Goal: Information Seeking & Learning: Check status

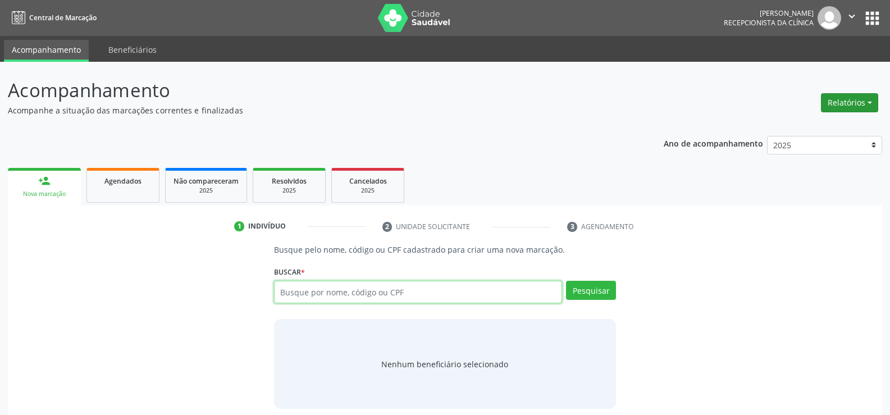
click at [843, 102] on button "Relatórios" at bounding box center [849, 102] width 57 height 19
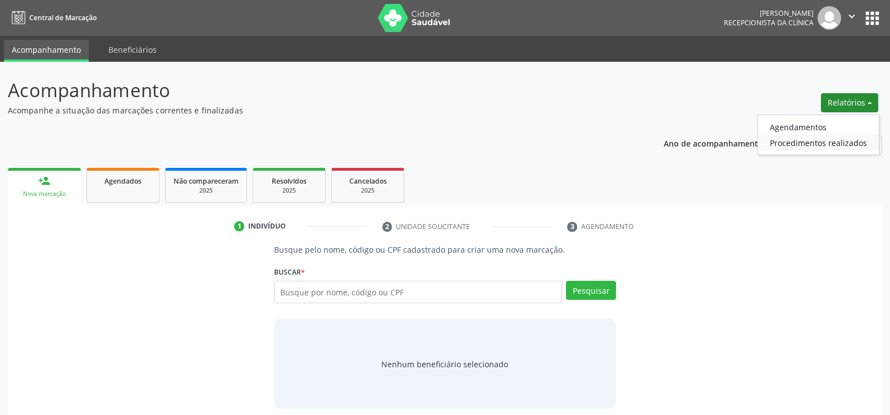
click at [795, 135] on link "Procedimentos realizados" at bounding box center [818, 143] width 121 height 16
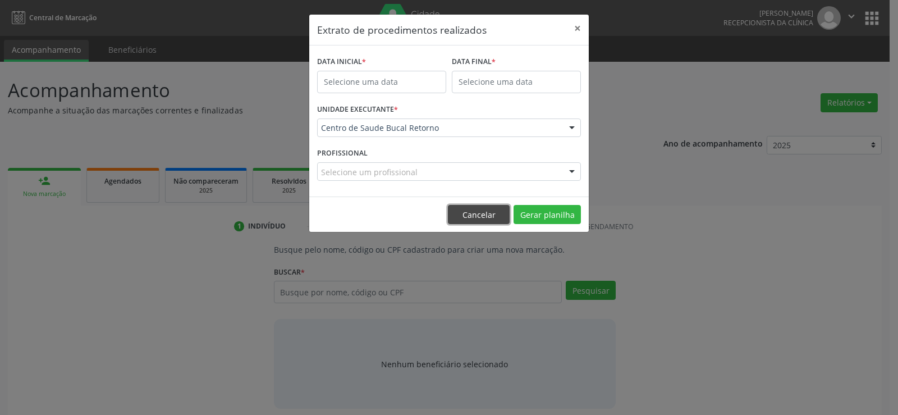
click at [475, 221] on button "Cancelar" at bounding box center [479, 214] width 62 height 19
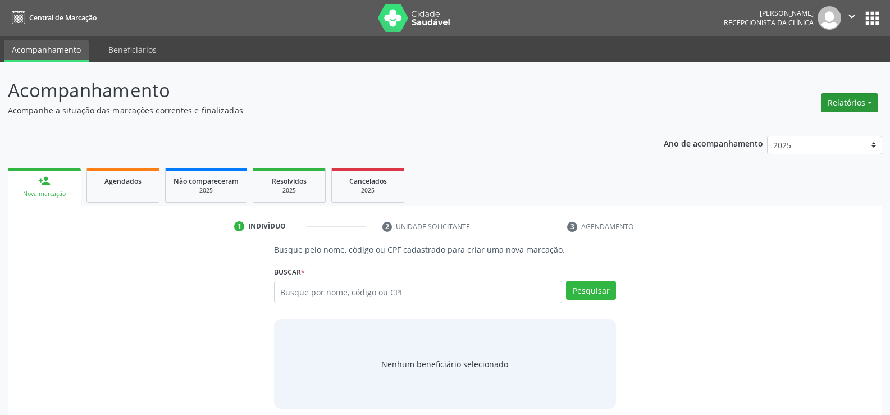
click at [858, 106] on button "Relatórios" at bounding box center [849, 102] width 57 height 19
click at [822, 124] on link "Agendamentos" at bounding box center [818, 127] width 121 height 16
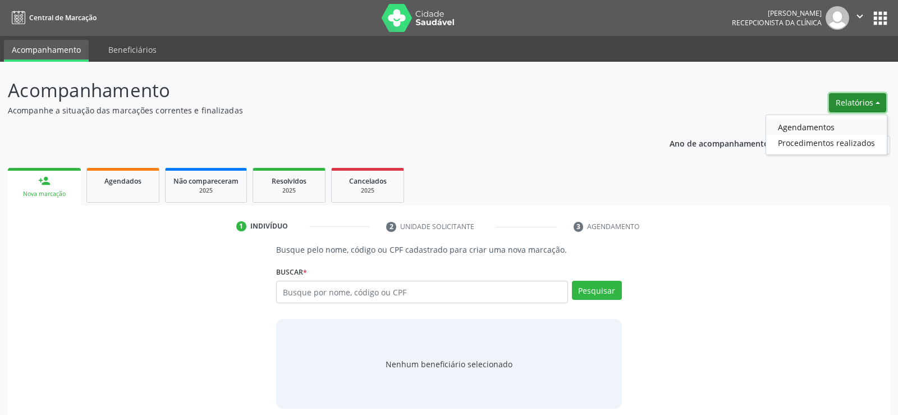
select select "8"
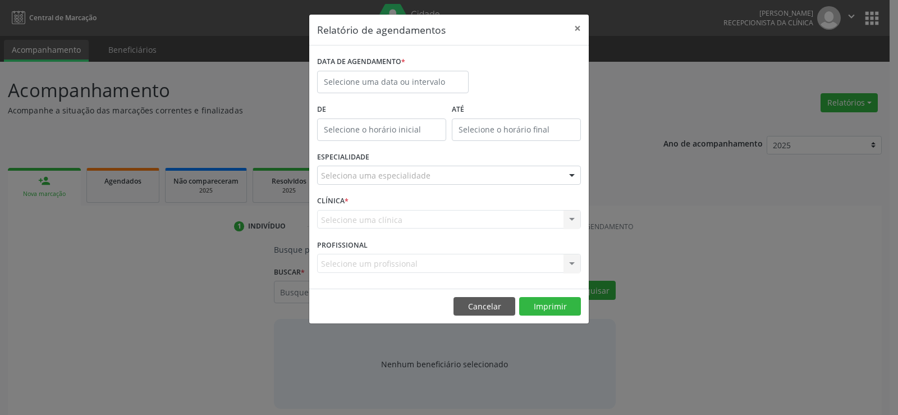
click at [372, 66] on label "DATA DE AGENDAMENTO *" at bounding box center [361, 61] width 88 height 17
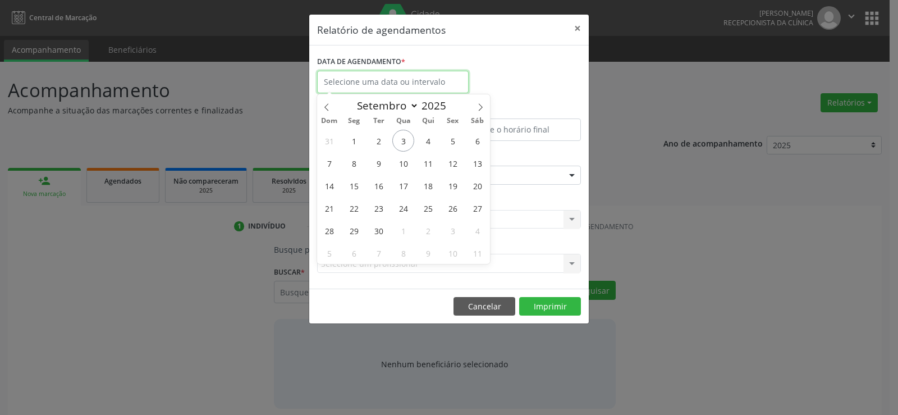
click at [370, 79] on input "text" at bounding box center [393, 82] width 152 height 22
click at [356, 225] on span "29" at bounding box center [354, 230] width 22 height 22
type input "[DATE]"
click at [356, 225] on span "29" at bounding box center [354, 230] width 22 height 22
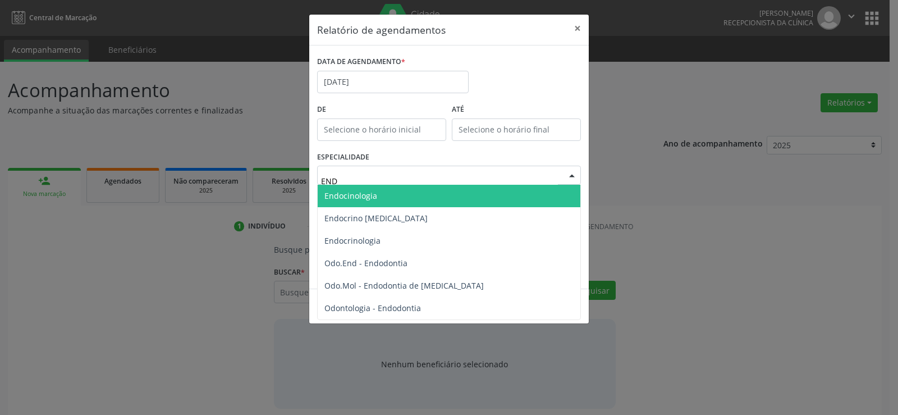
type input "ENDO"
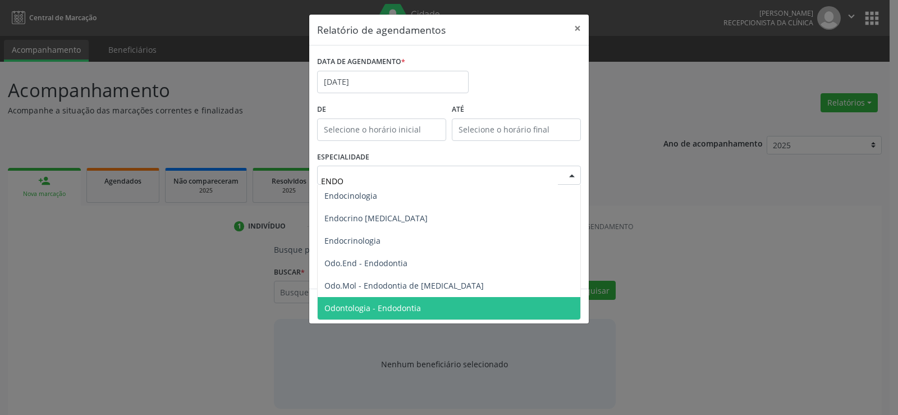
drag, startPoint x: 391, startPoint y: 311, endPoint x: 400, endPoint y: 309, distance: 9.8
click at [391, 311] on span "Odontologia - Endodontia" at bounding box center [372, 308] width 97 height 11
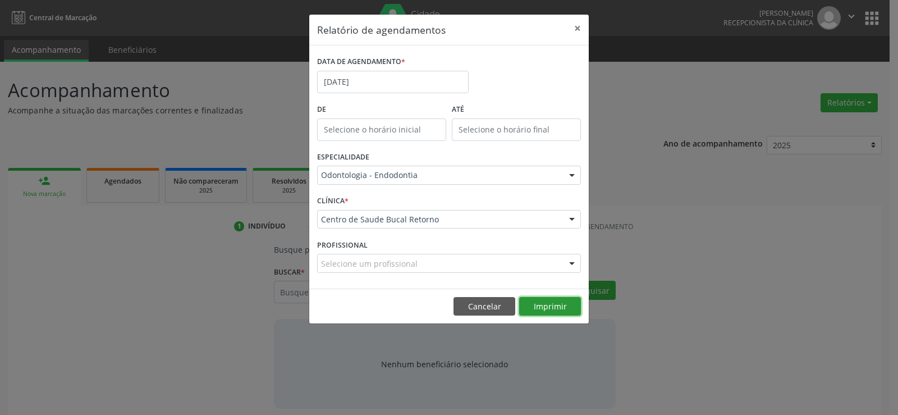
click at [566, 309] on button "Imprimir" at bounding box center [550, 306] width 62 height 19
click at [468, 308] on button "Cancelar" at bounding box center [485, 306] width 62 height 19
